Goal: Find specific page/section: Find specific page/section

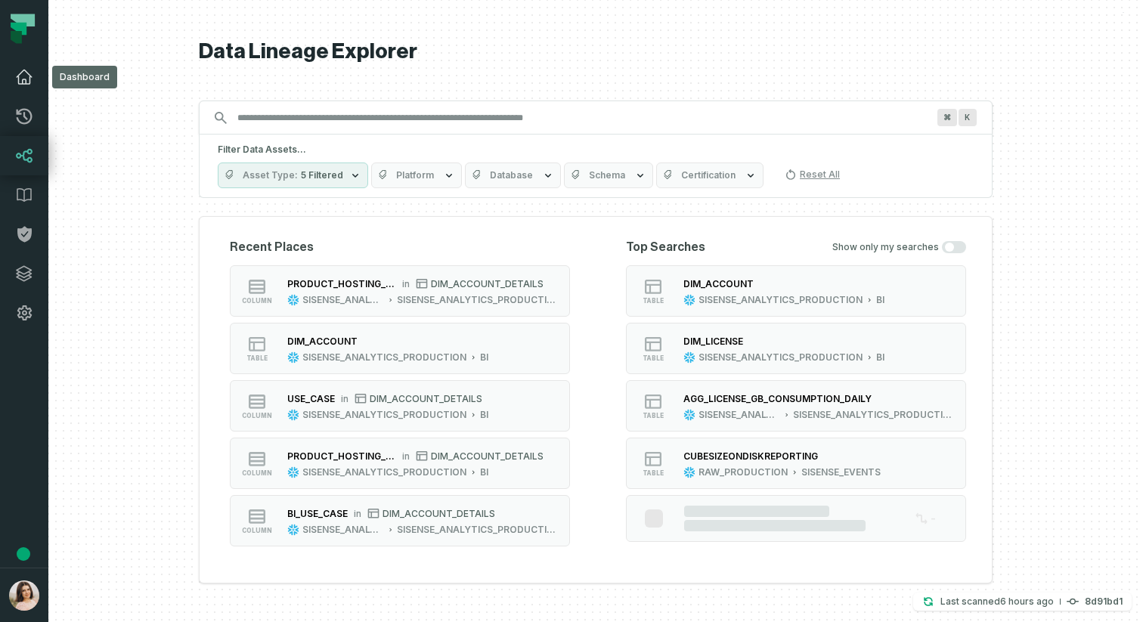
click at [22, 82] on icon at bounding box center [24, 77] width 15 height 14
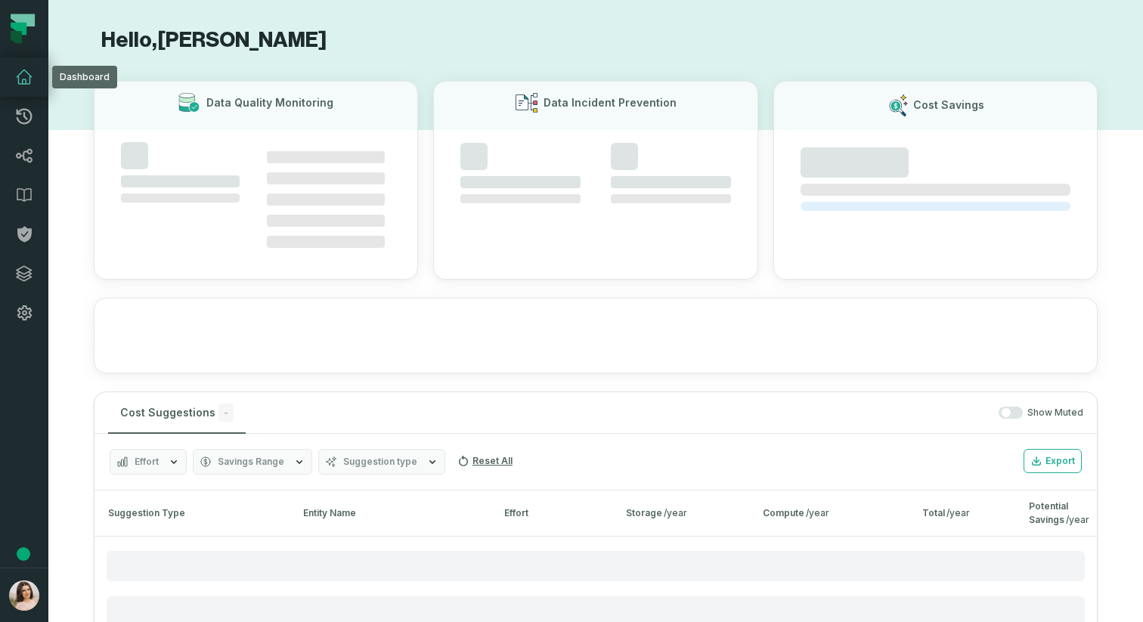
click at [25, 74] on icon at bounding box center [24, 77] width 18 height 18
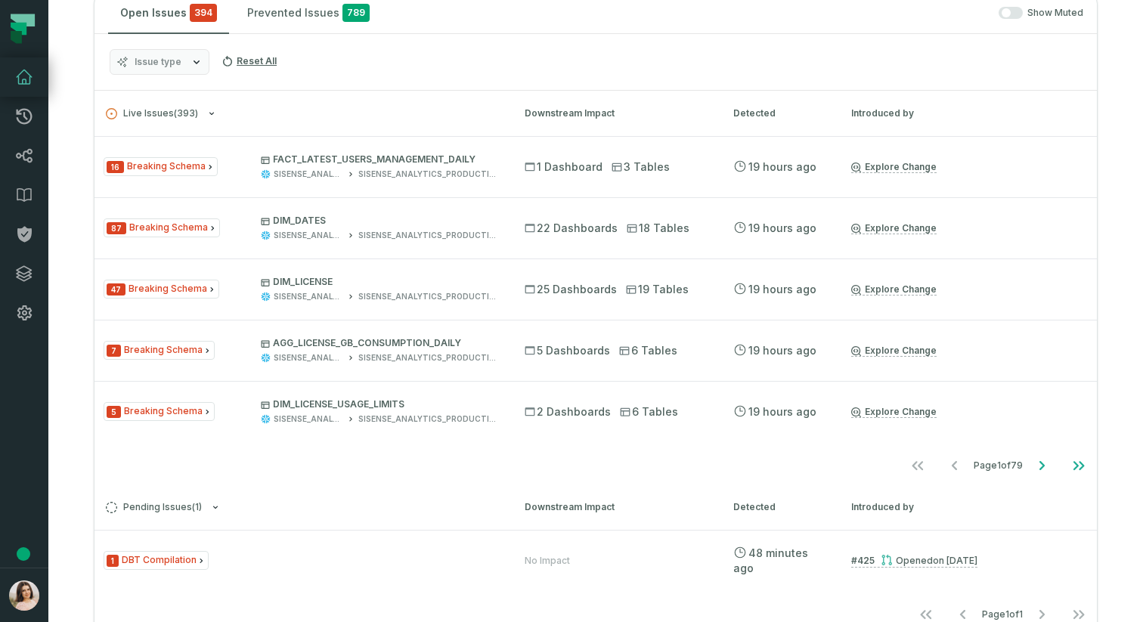
scroll to position [326, 0]
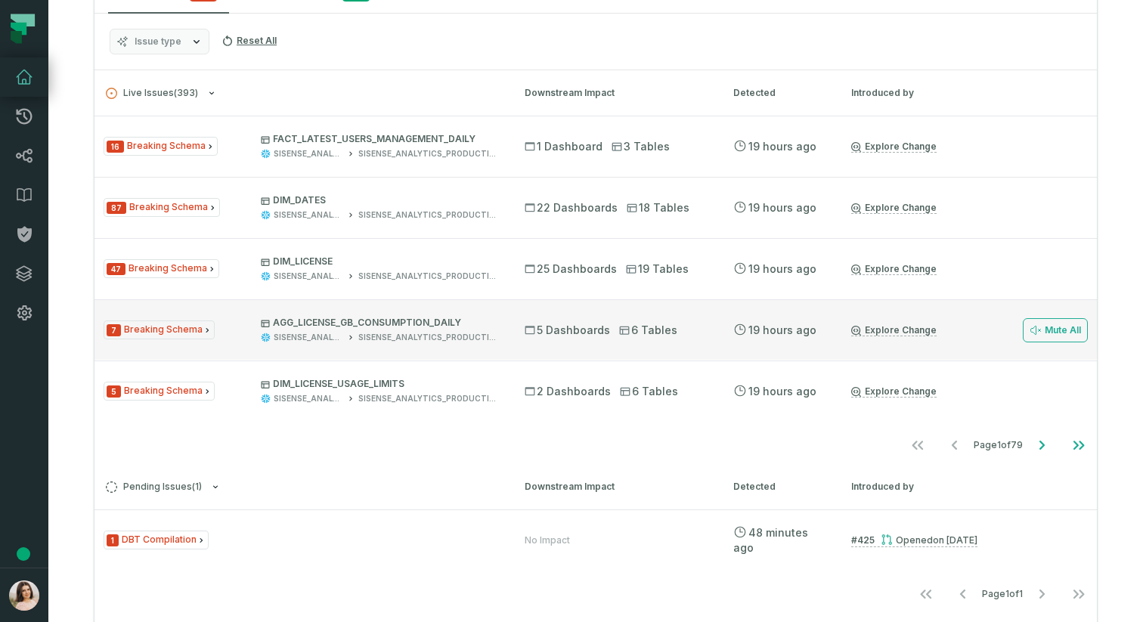
click at [206, 329] on icon "Issue Type" at bounding box center [207, 330] width 3 height 5
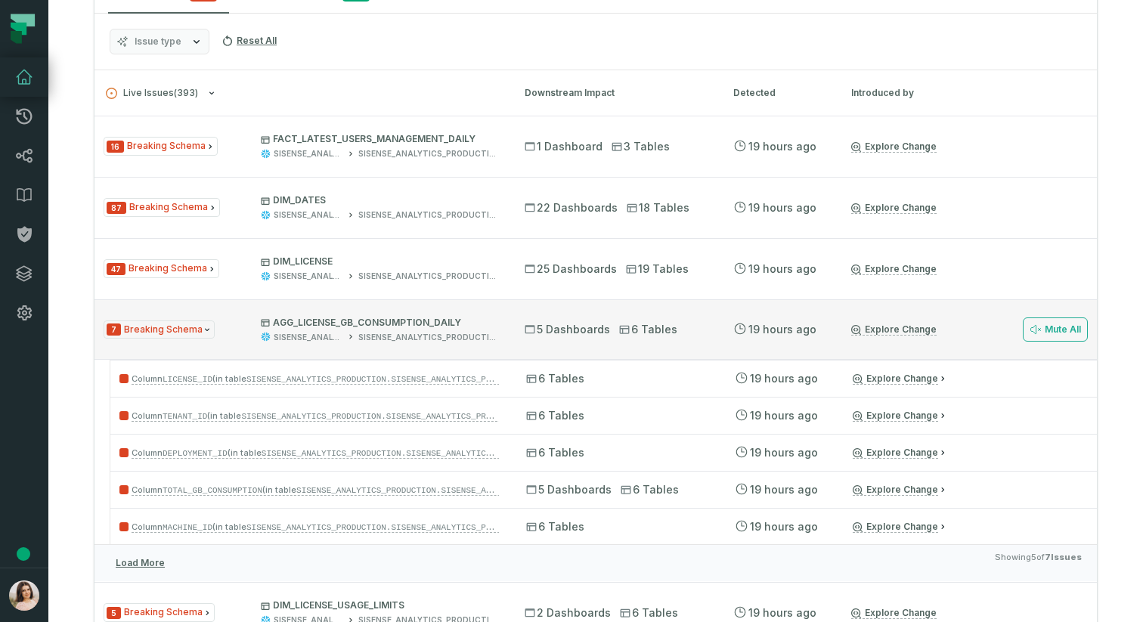
click at [205, 330] on icon "Issue Type" at bounding box center [207, 330] width 5 height 3
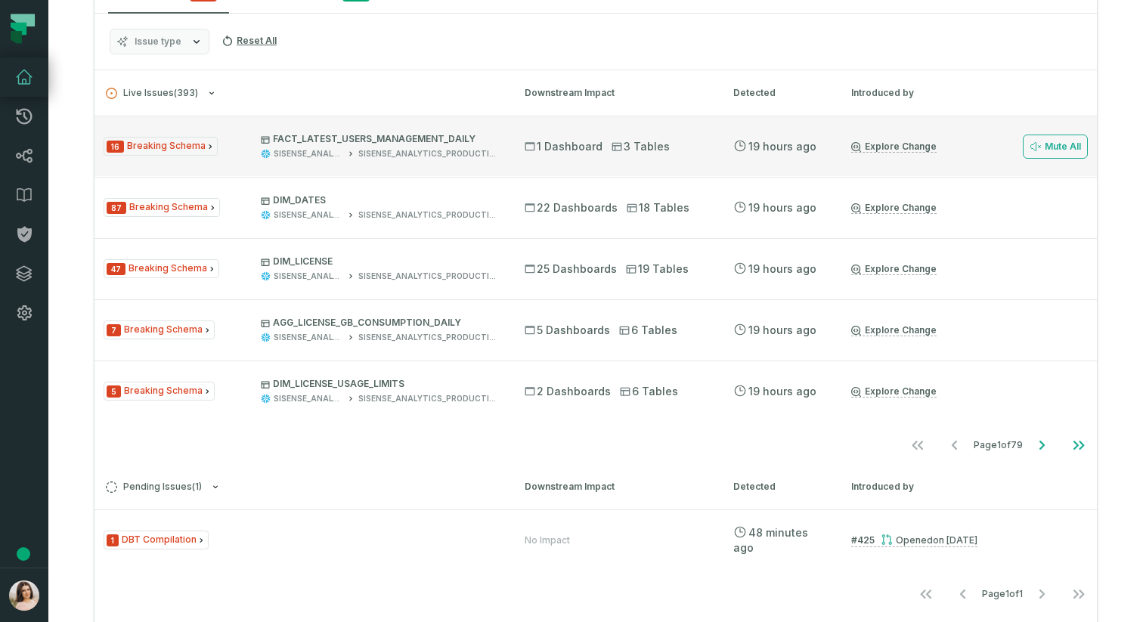
click at [206, 150] on icon "Issue Type" at bounding box center [210, 146] width 9 height 9
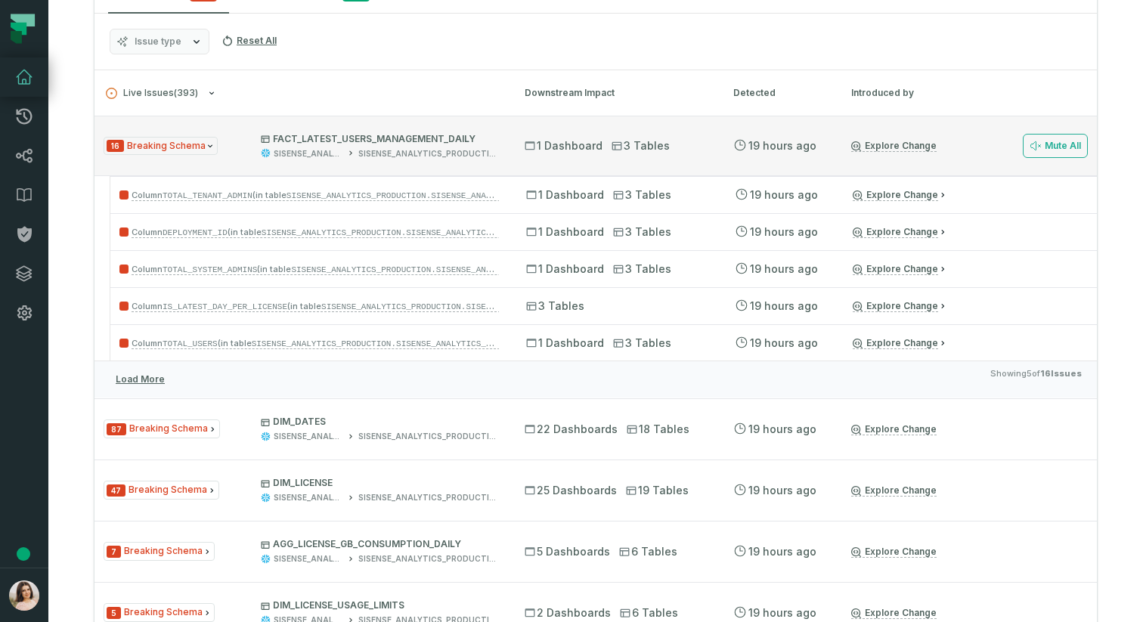
click at [208, 147] on icon "Issue Type" at bounding box center [210, 146] width 5 height 3
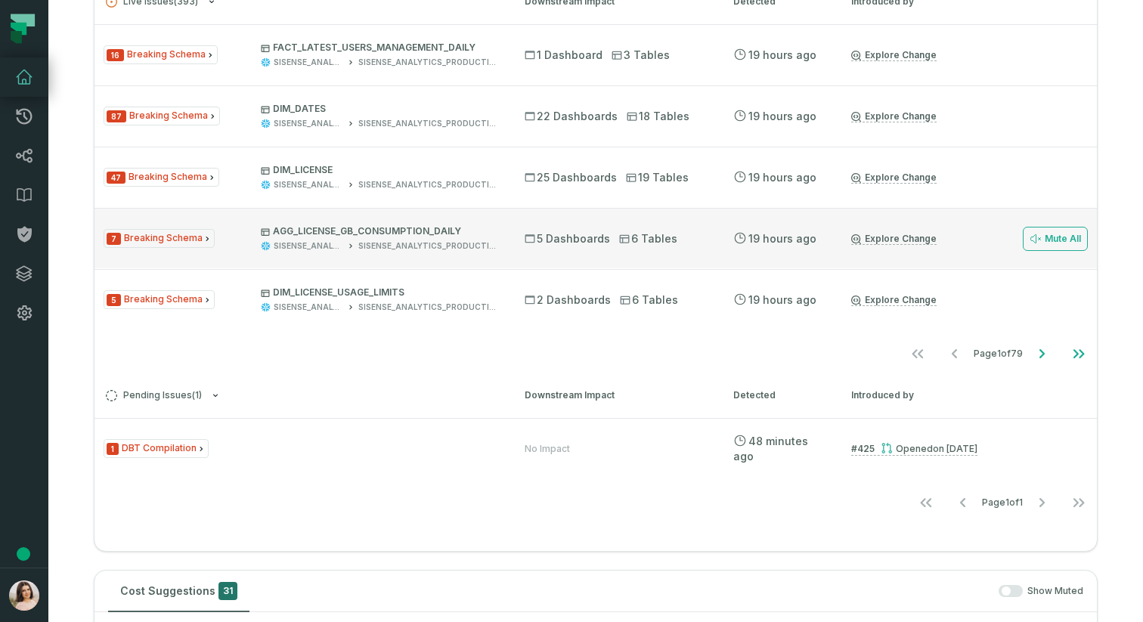
scroll to position [402, 0]
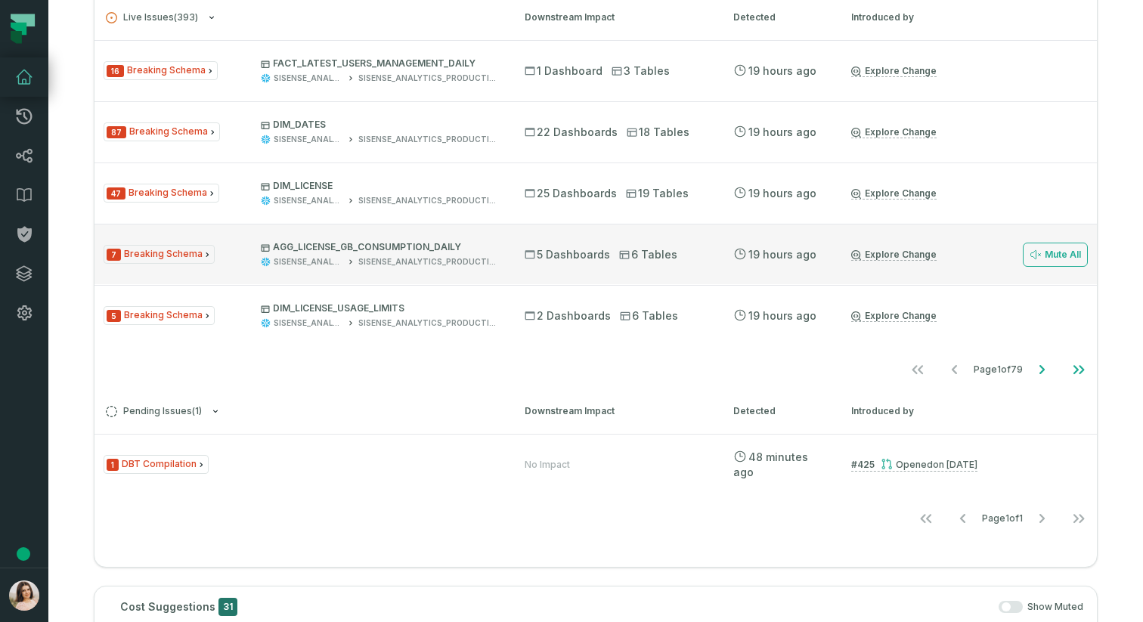
click at [193, 255] on span "7 Breaking Schema" at bounding box center [159, 254] width 111 height 19
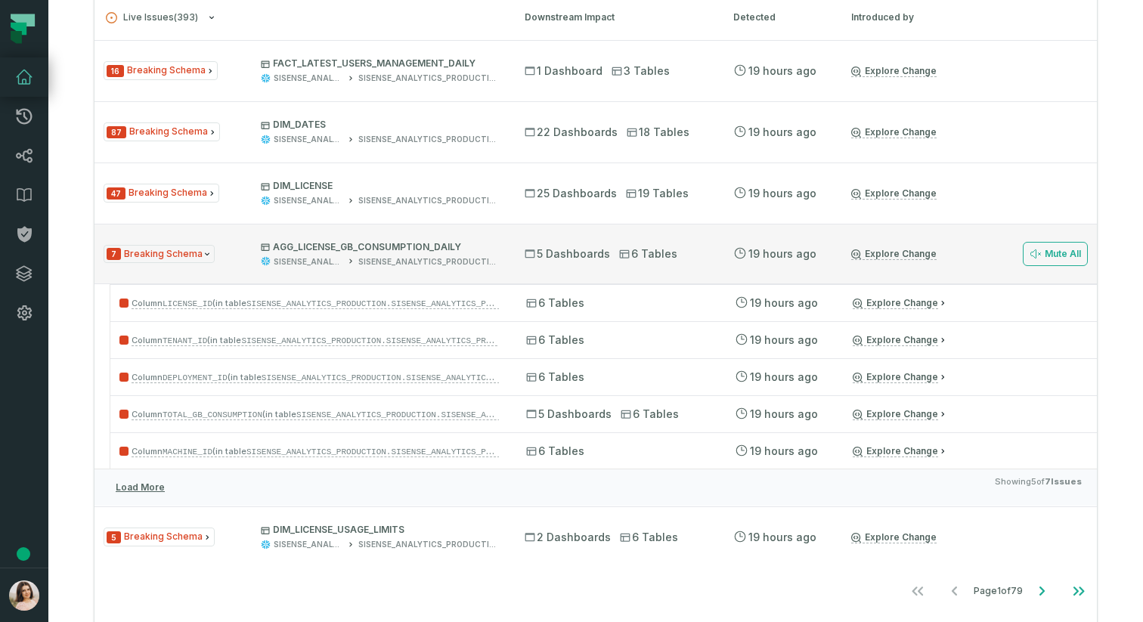
click at [177, 252] on span "7 Breaking Schema" at bounding box center [159, 254] width 111 height 19
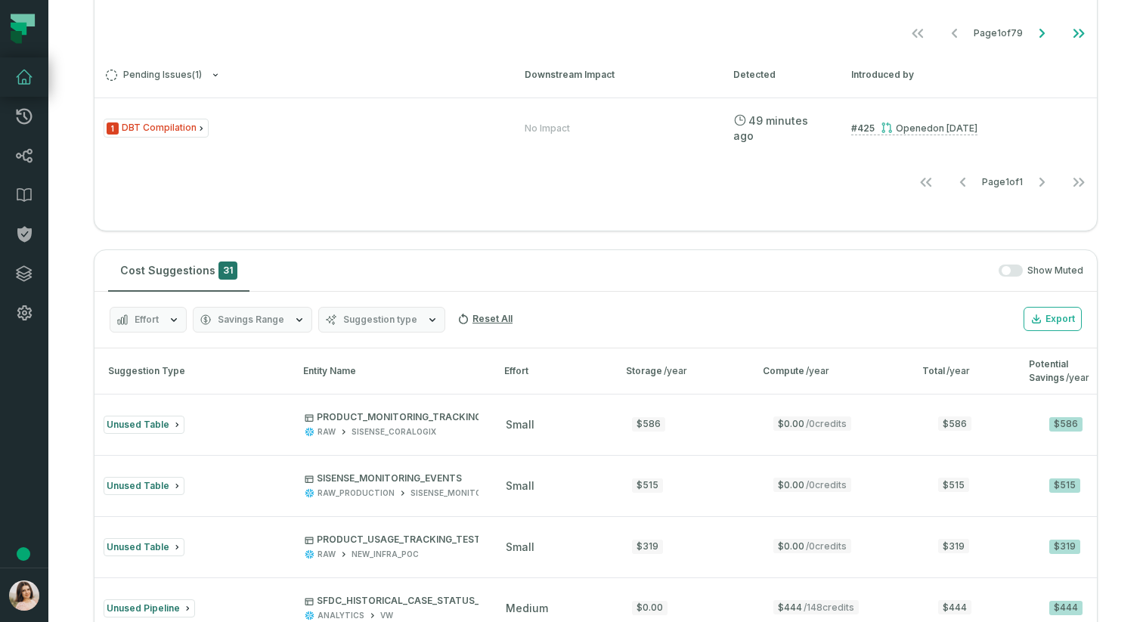
scroll to position [762, 0]
